Goal: Find specific fact: Find specific fact

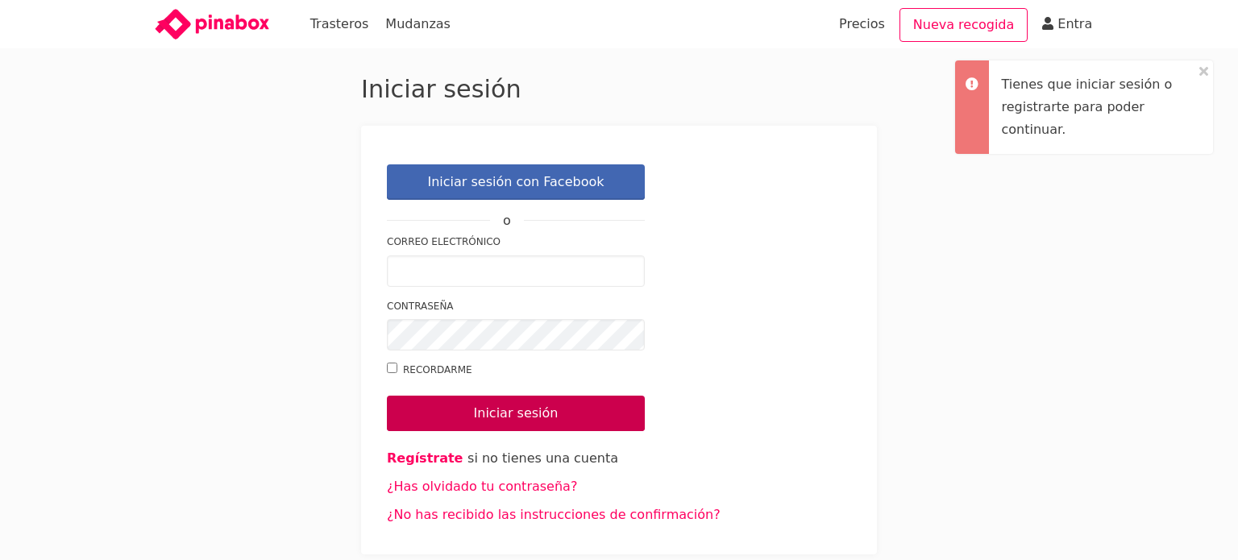
type input "[EMAIL_ADDRESS][DOMAIN_NAME]"
click at [508, 413] on input "Iniciar sesión" at bounding box center [516, 413] width 258 height 35
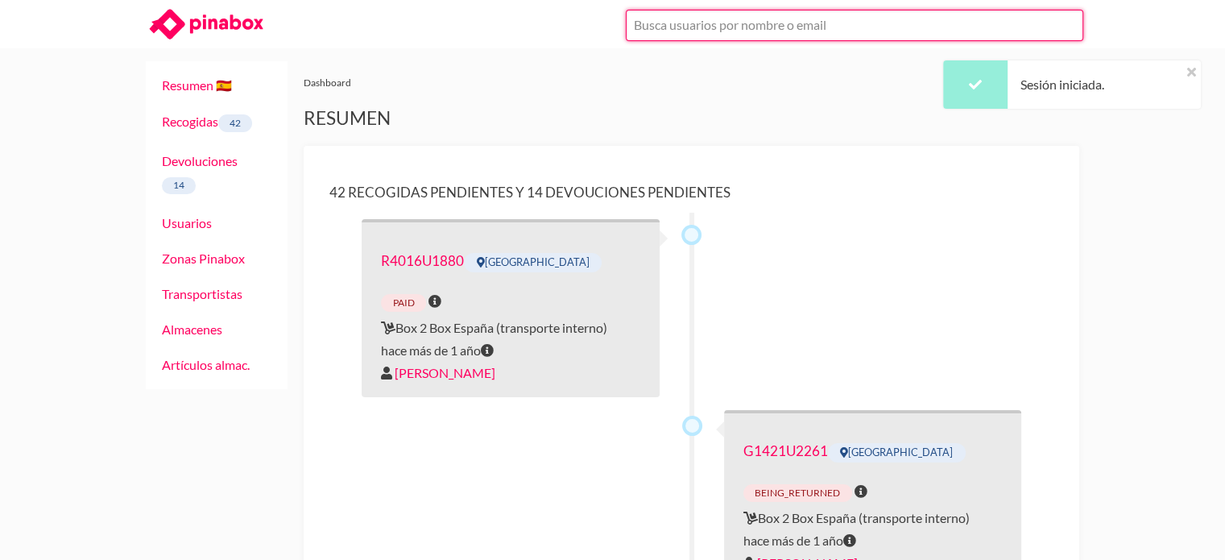
click at [807, 23] on input "text" at bounding box center [855, 25] width 458 height 31
paste input "infonasuu@gmail.com"
type input "[EMAIL_ADDRESS][DOMAIN_NAME]"
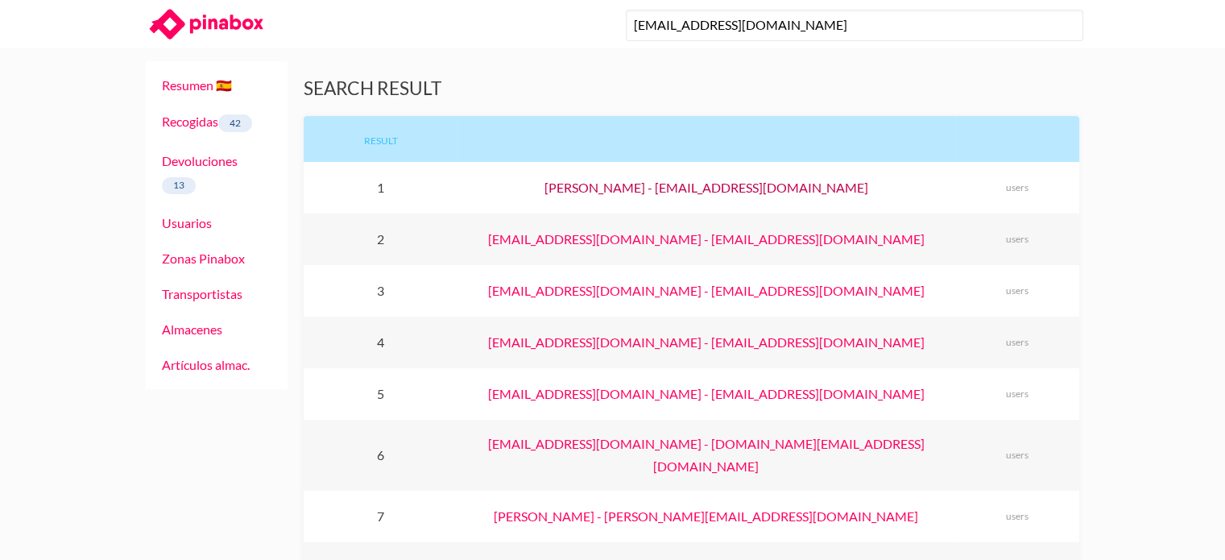
click at [736, 191] on link "Tatiana Diaz - infonasuu@gmail.com" at bounding box center [707, 187] width 324 height 15
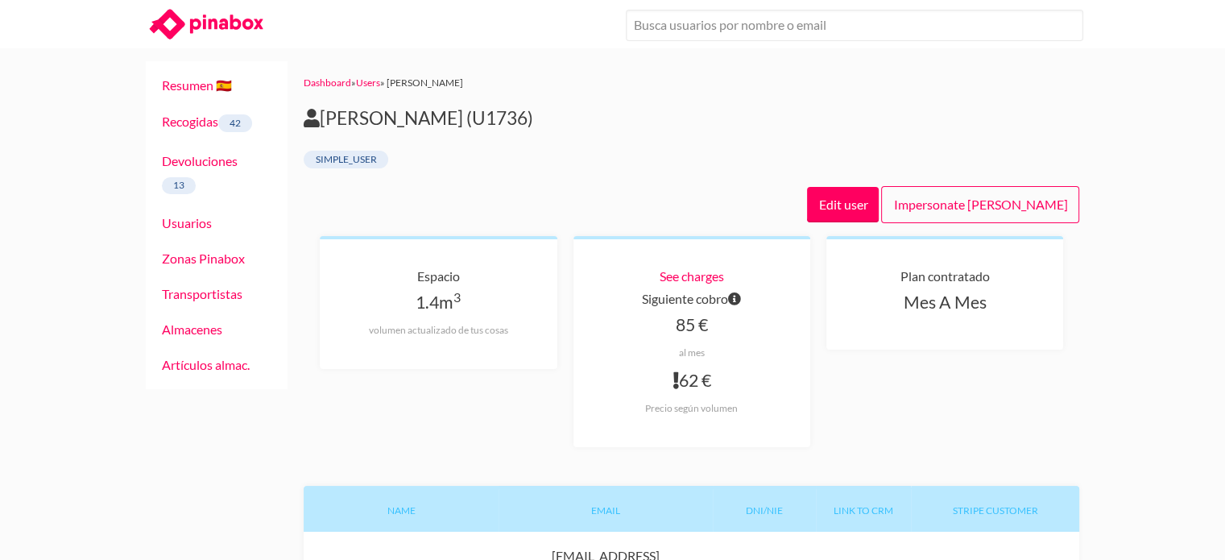
click at [483, 122] on h2 "[PERSON_NAME] (U1736)" at bounding box center [692, 118] width 776 height 23
drag, startPoint x: 546, startPoint y: 122, endPoint x: 325, endPoint y: 112, distance: 221.0
click at [325, 112] on h2 "[PERSON_NAME] (U1736)" at bounding box center [692, 118] width 776 height 23
copy h2 "[PERSON_NAME] (U1736)"
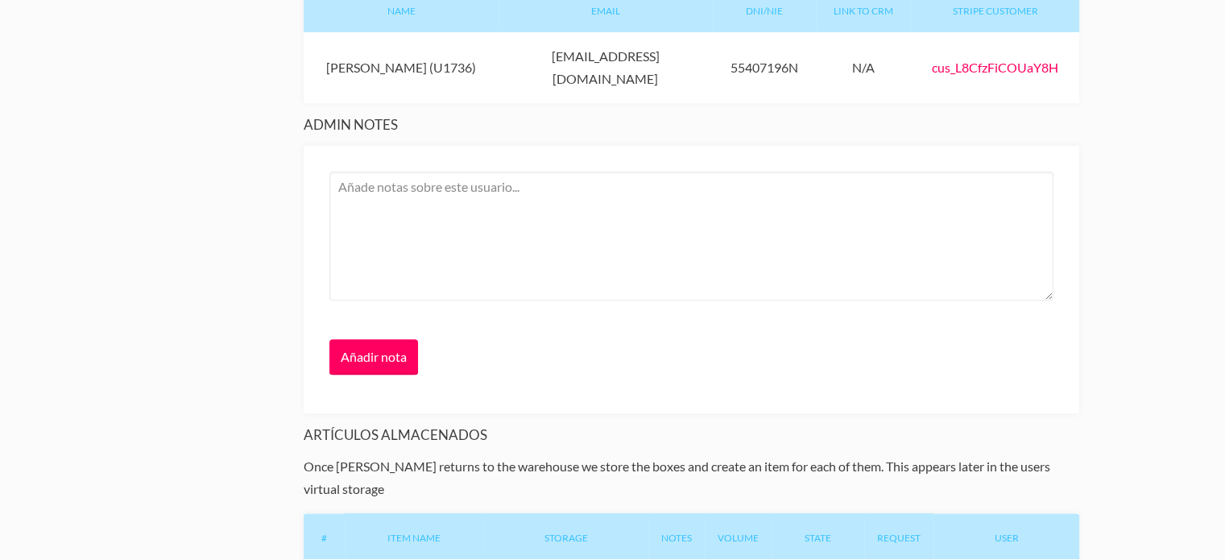
scroll to position [483, 0]
